Goal: Task Accomplishment & Management: Complete application form

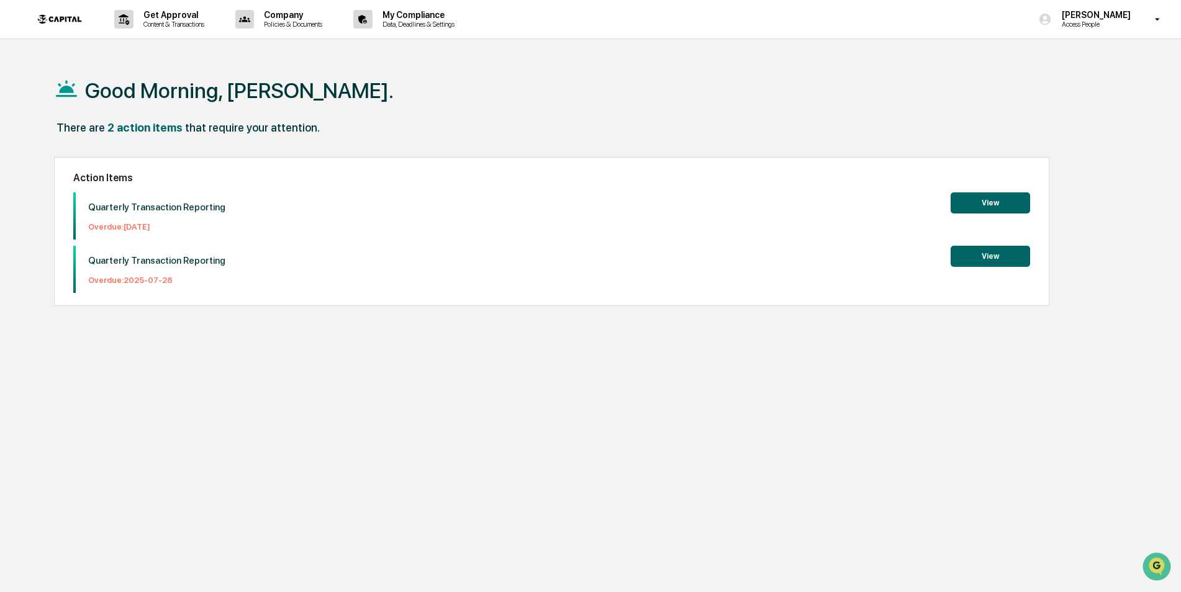
click at [984, 256] on button "View" at bounding box center [990, 256] width 79 height 21
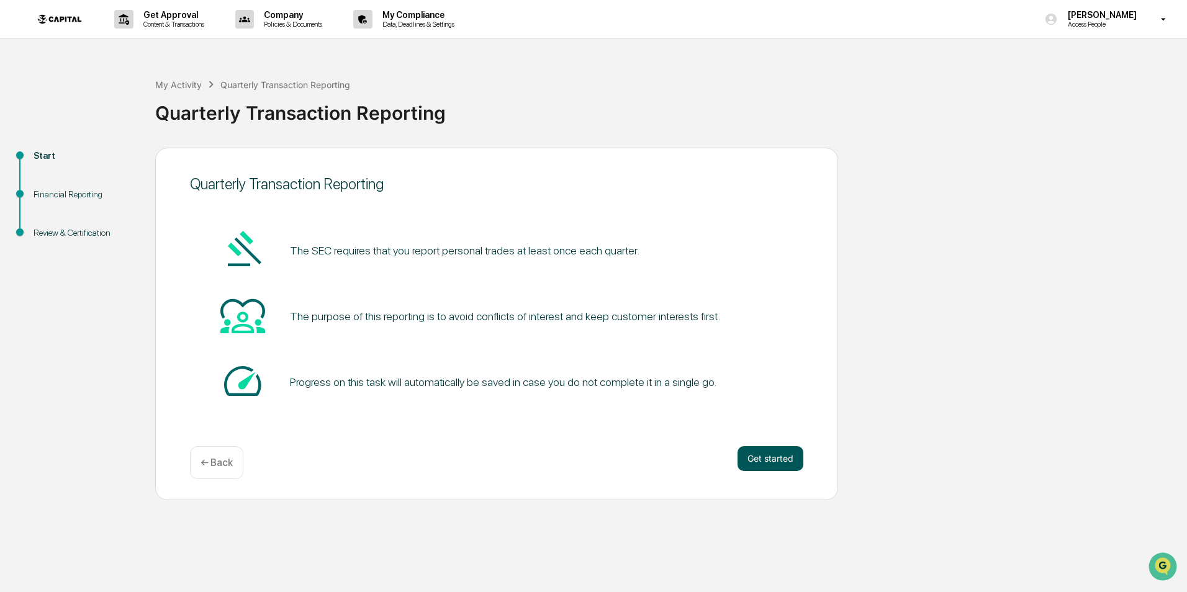
click at [782, 461] on button "Get started" at bounding box center [771, 459] width 66 height 25
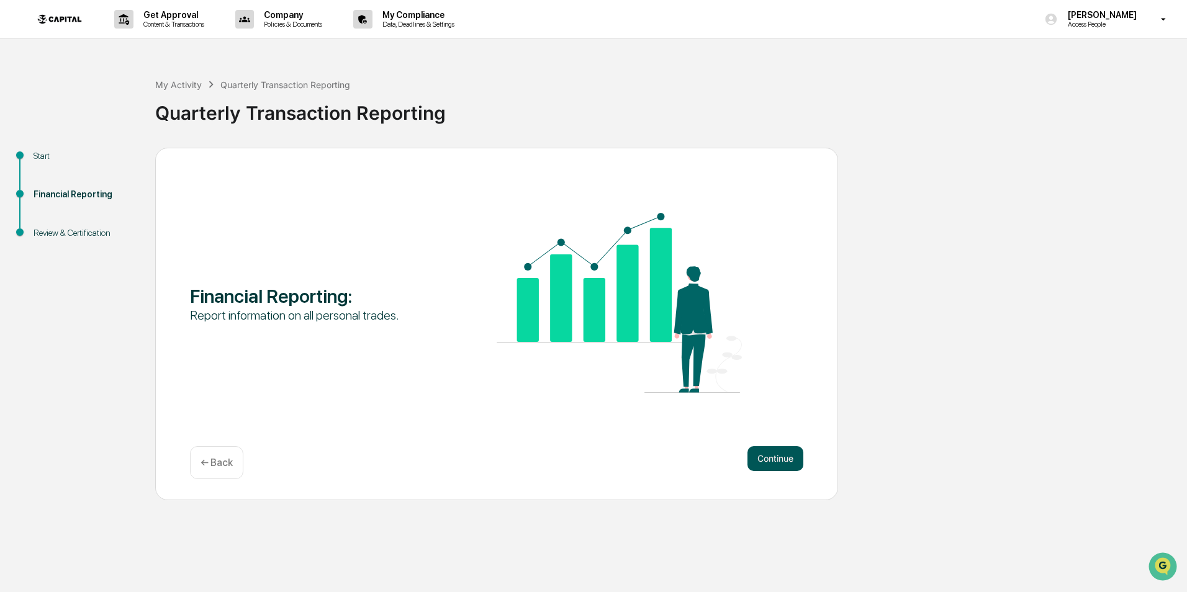
click at [769, 461] on button "Continue" at bounding box center [776, 459] width 56 height 25
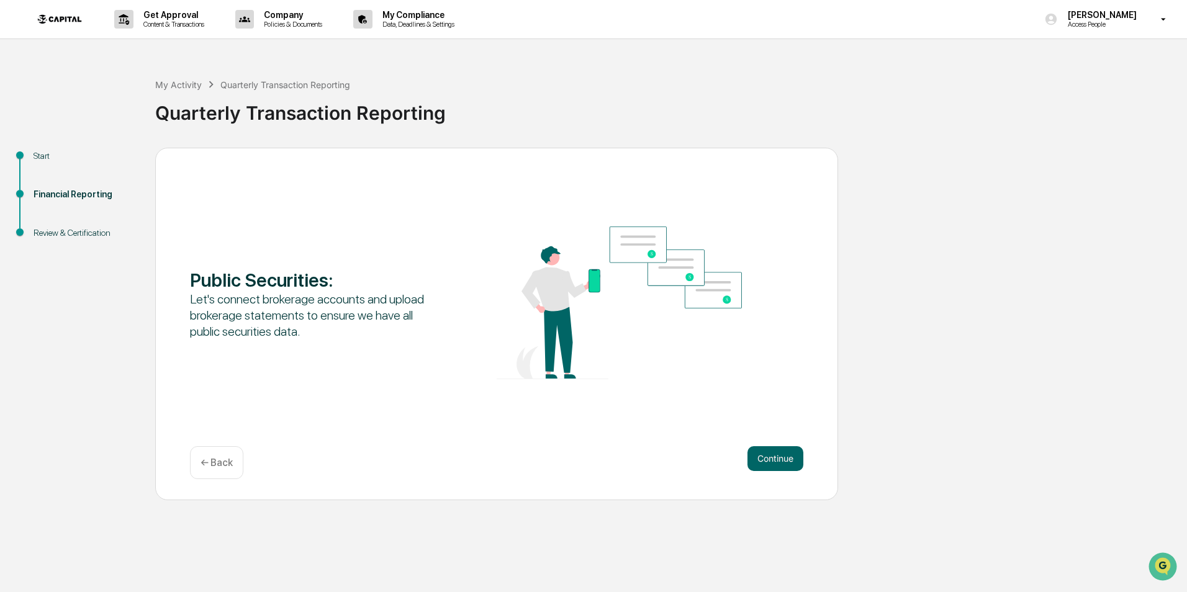
click at [769, 461] on button "Continue" at bounding box center [776, 459] width 56 height 25
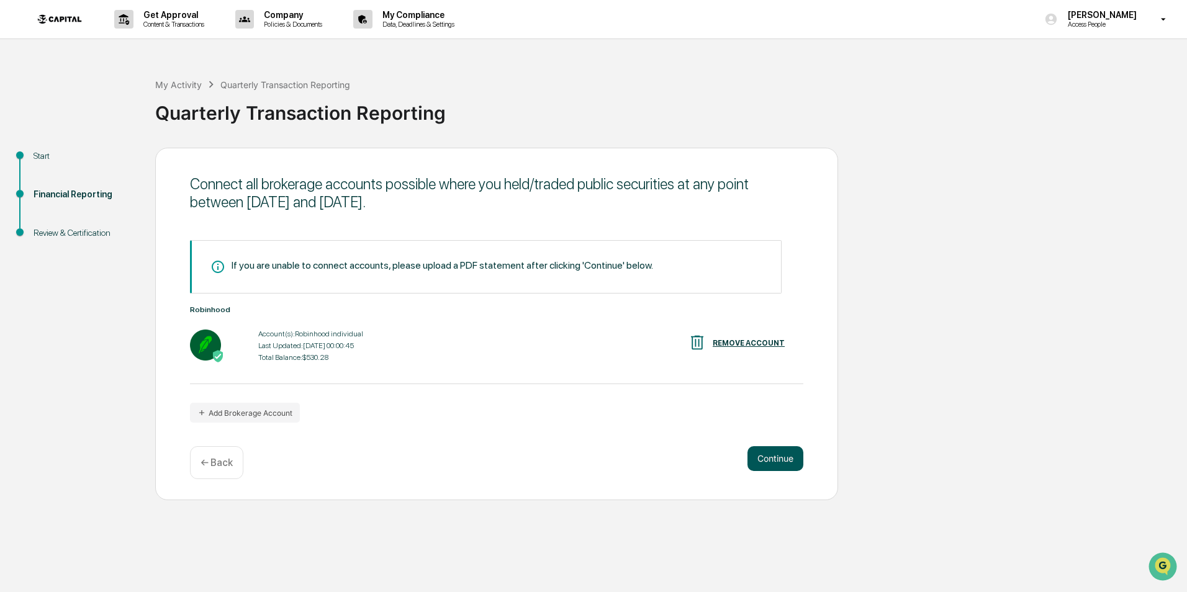
click at [769, 461] on button "Continue" at bounding box center [776, 459] width 56 height 25
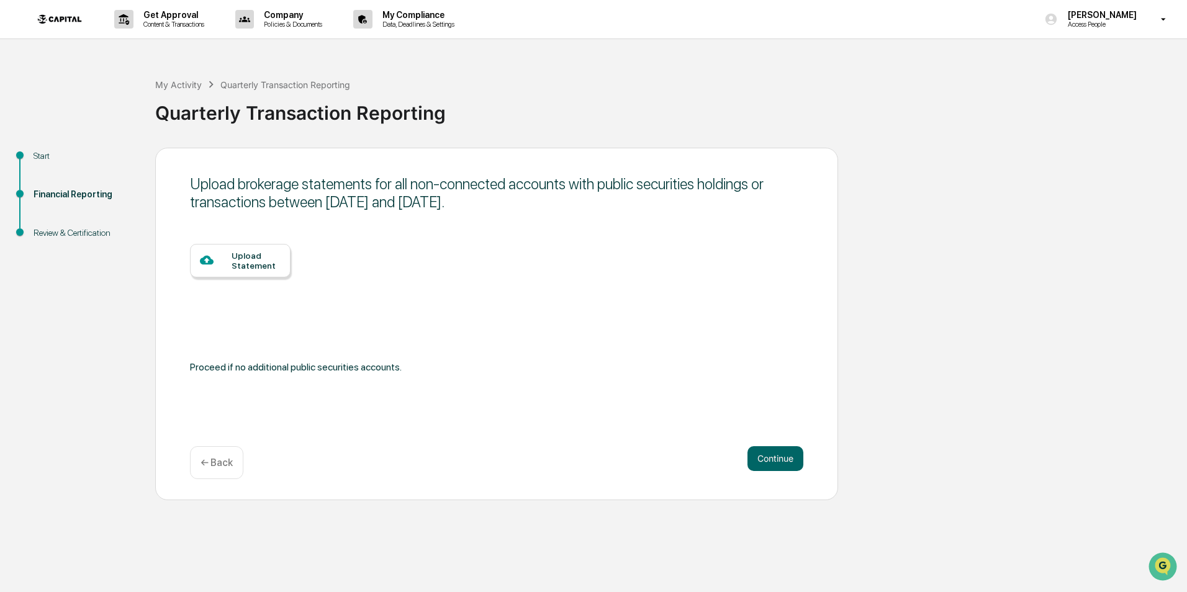
click at [230, 264] on div at bounding box center [216, 261] width 32 height 16
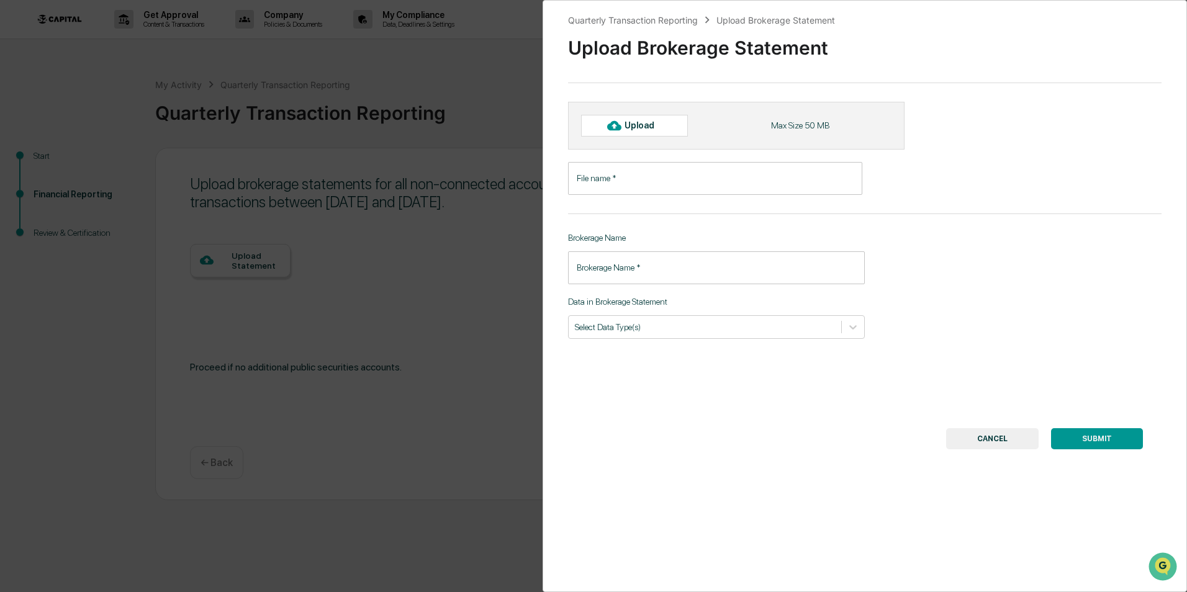
click at [473, 340] on div "Quarterly Transaction Reporting Upload Brokerage Statement Upload Brokerage Sta…" at bounding box center [593, 296] width 1187 height 592
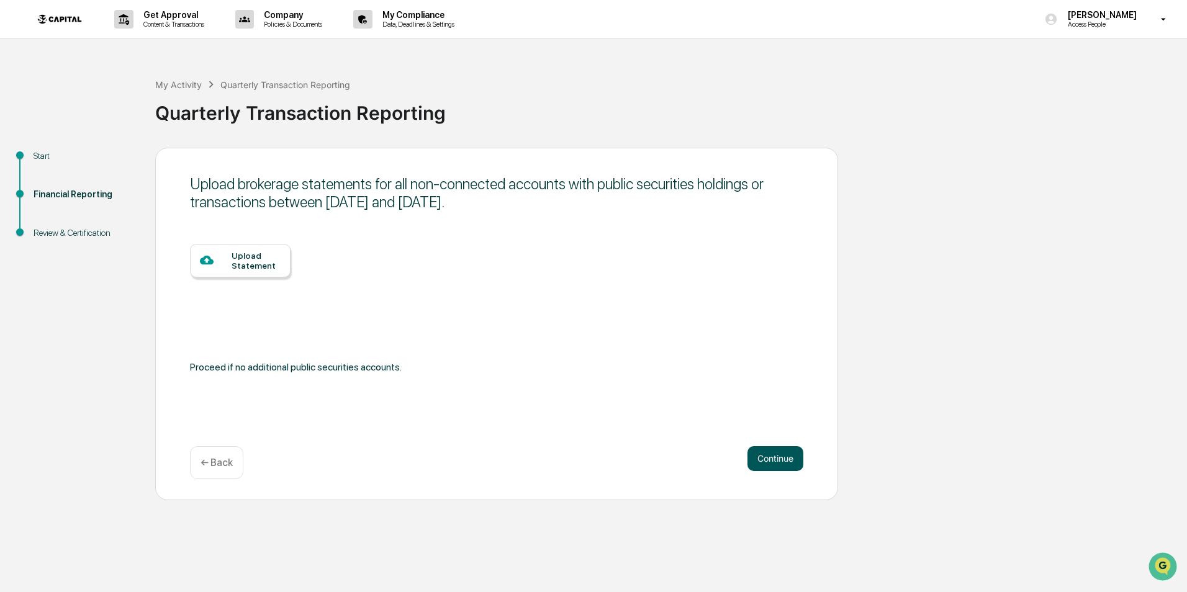
click at [772, 466] on button "Continue" at bounding box center [776, 459] width 56 height 25
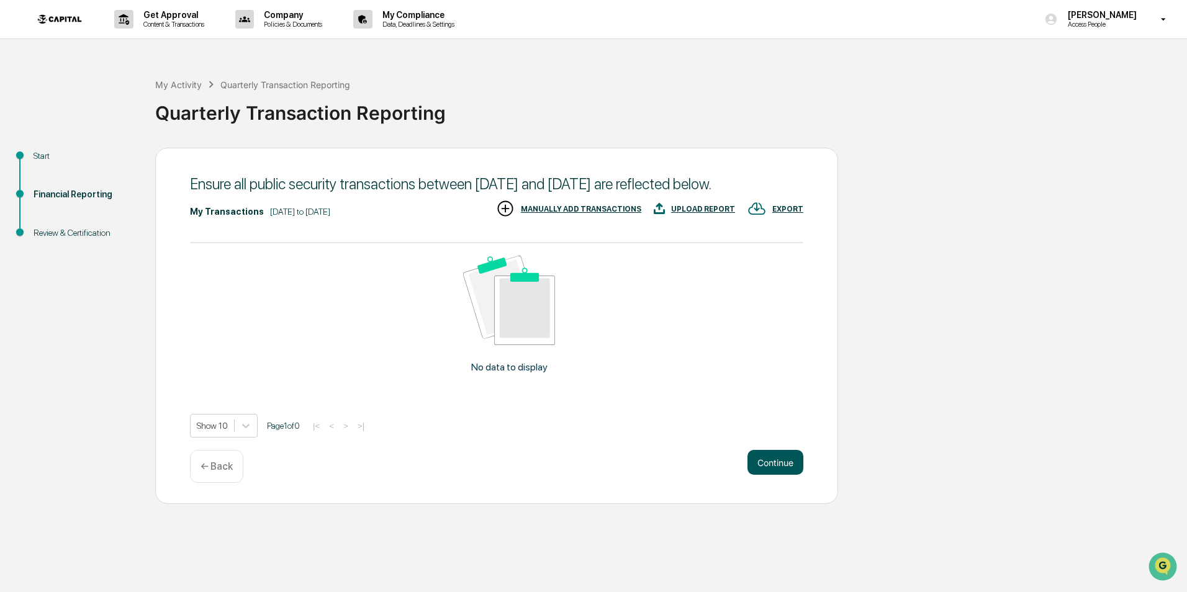
click at [787, 462] on button "Continue" at bounding box center [776, 462] width 56 height 25
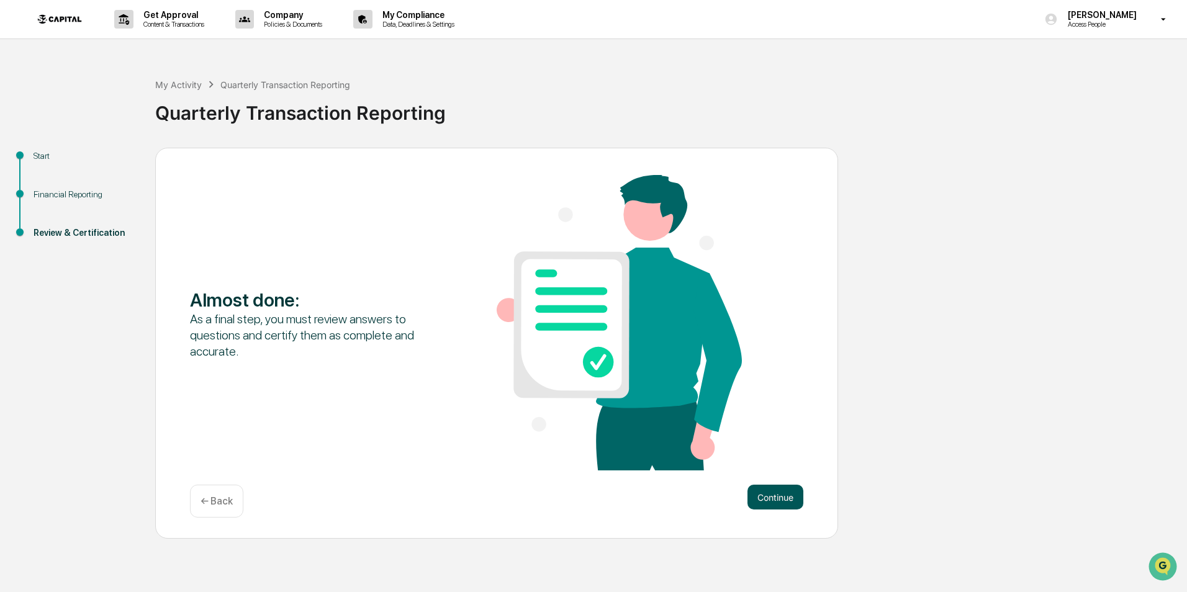
click at [775, 497] on button "Continue" at bounding box center [776, 497] width 56 height 25
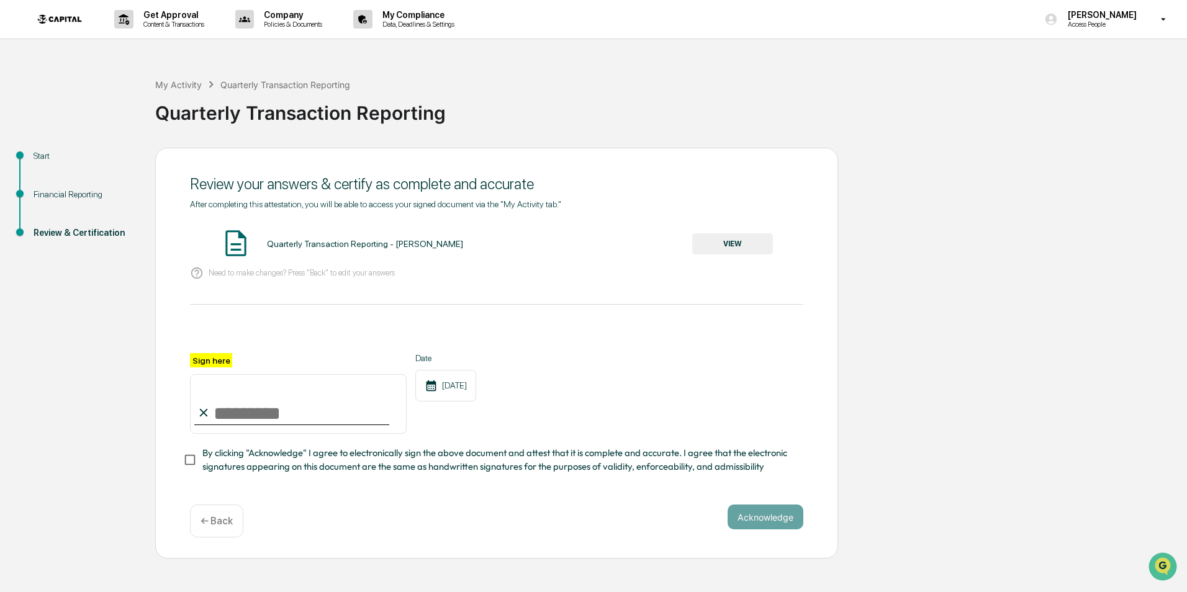
click at [274, 410] on input "Sign here" at bounding box center [298, 404] width 217 height 60
type input "**********"
click at [685, 407] on div "**********" at bounding box center [497, 393] width 614 height 81
click at [350, 472] on span "By clicking "Acknowledge" I agree to electronically sign the above document and…" at bounding box center [497, 461] width 591 height 28
click at [759, 530] on button "Acknowledge" at bounding box center [766, 517] width 76 height 25
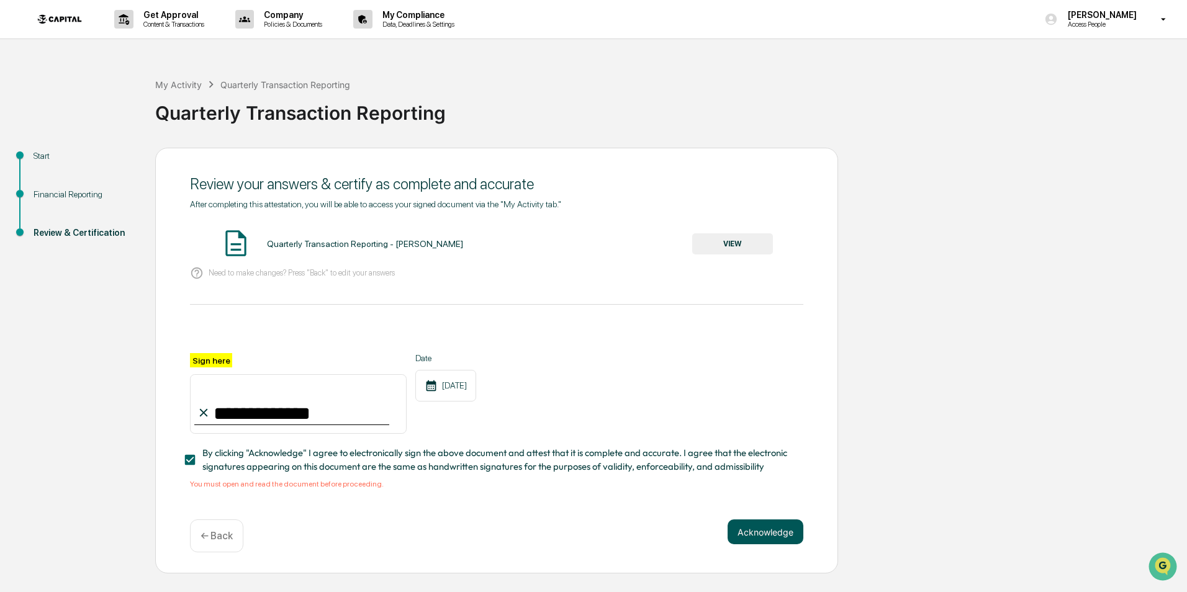
click at [781, 542] on button "Acknowledge" at bounding box center [766, 532] width 76 height 25
click at [774, 533] on button "Acknowledge" at bounding box center [766, 532] width 76 height 25
click at [712, 247] on button "VIEW" at bounding box center [732, 244] width 81 height 21
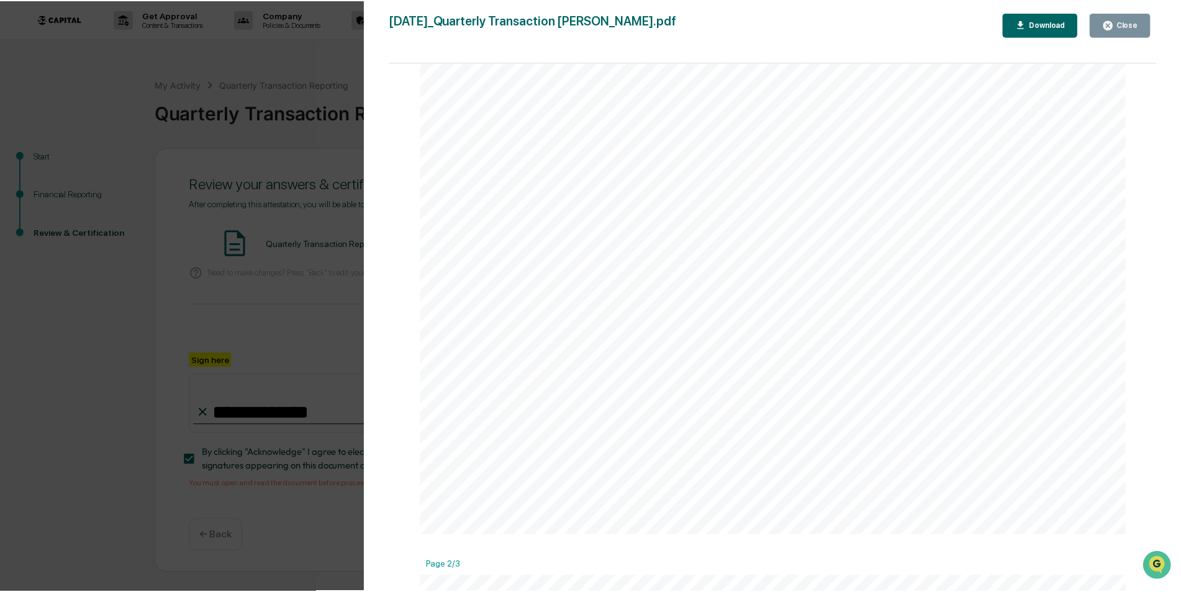
scroll to position [1056, 0]
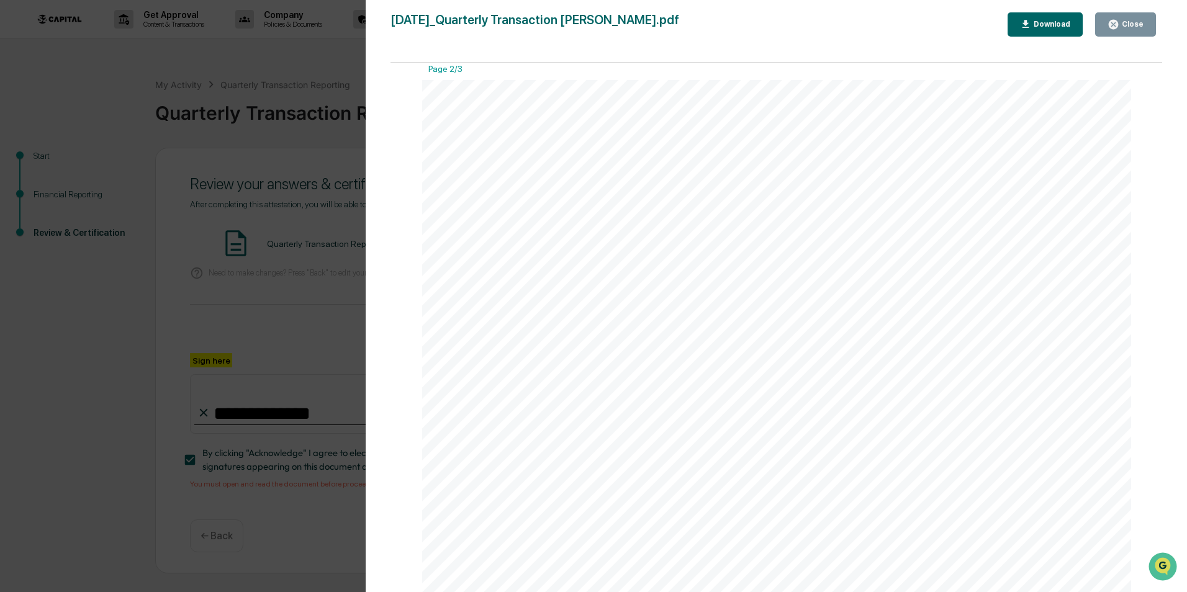
click at [1122, 24] on div "Close" at bounding box center [1132, 24] width 24 height 9
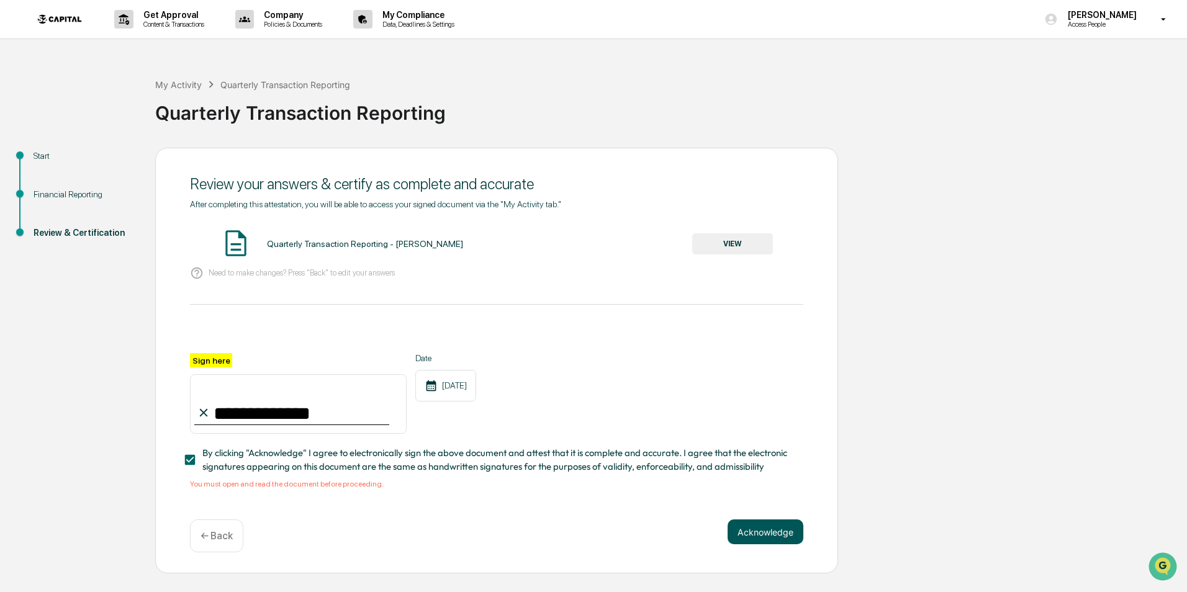
click at [750, 536] on button "Acknowledge" at bounding box center [766, 532] width 76 height 25
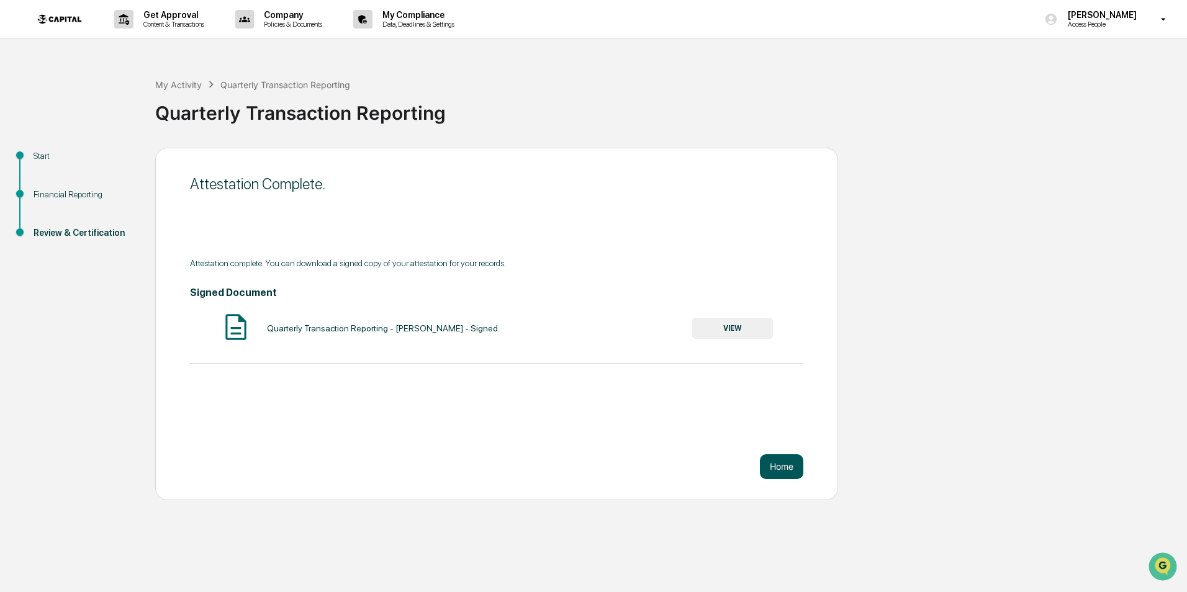
click at [775, 474] on button "Home" at bounding box center [781, 467] width 43 height 25
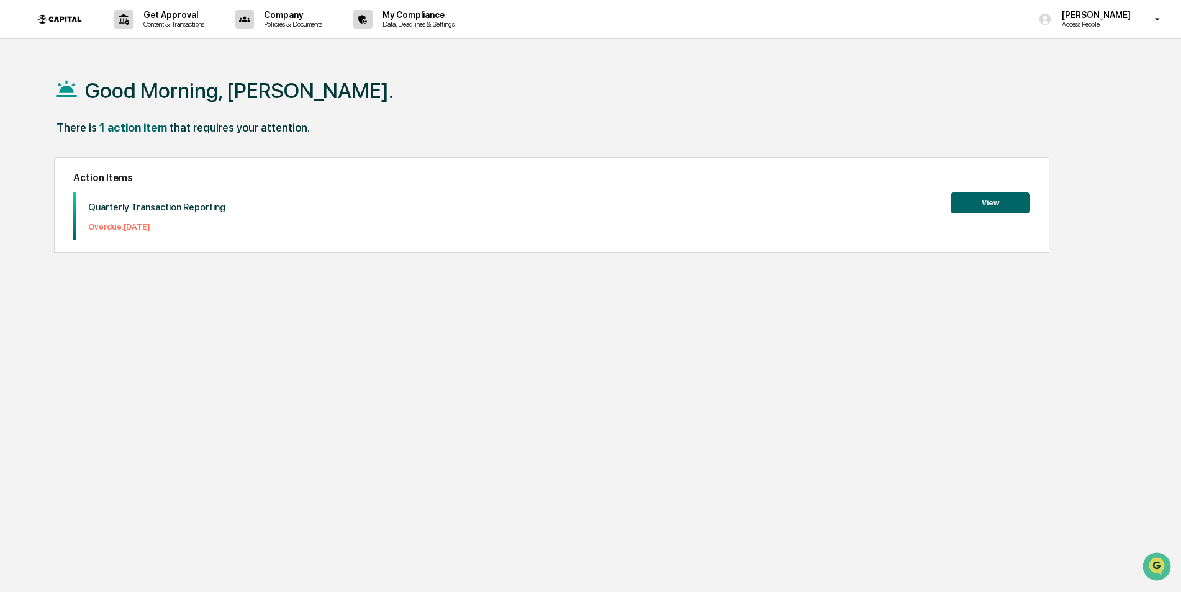
click at [827, 276] on div "Good Morning, [PERSON_NAME]. There is 1 action item that requires your attentio…" at bounding box center [585, 355] width 1100 height 592
